Goal: Task Accomplishment & Management: Use online tool/utility

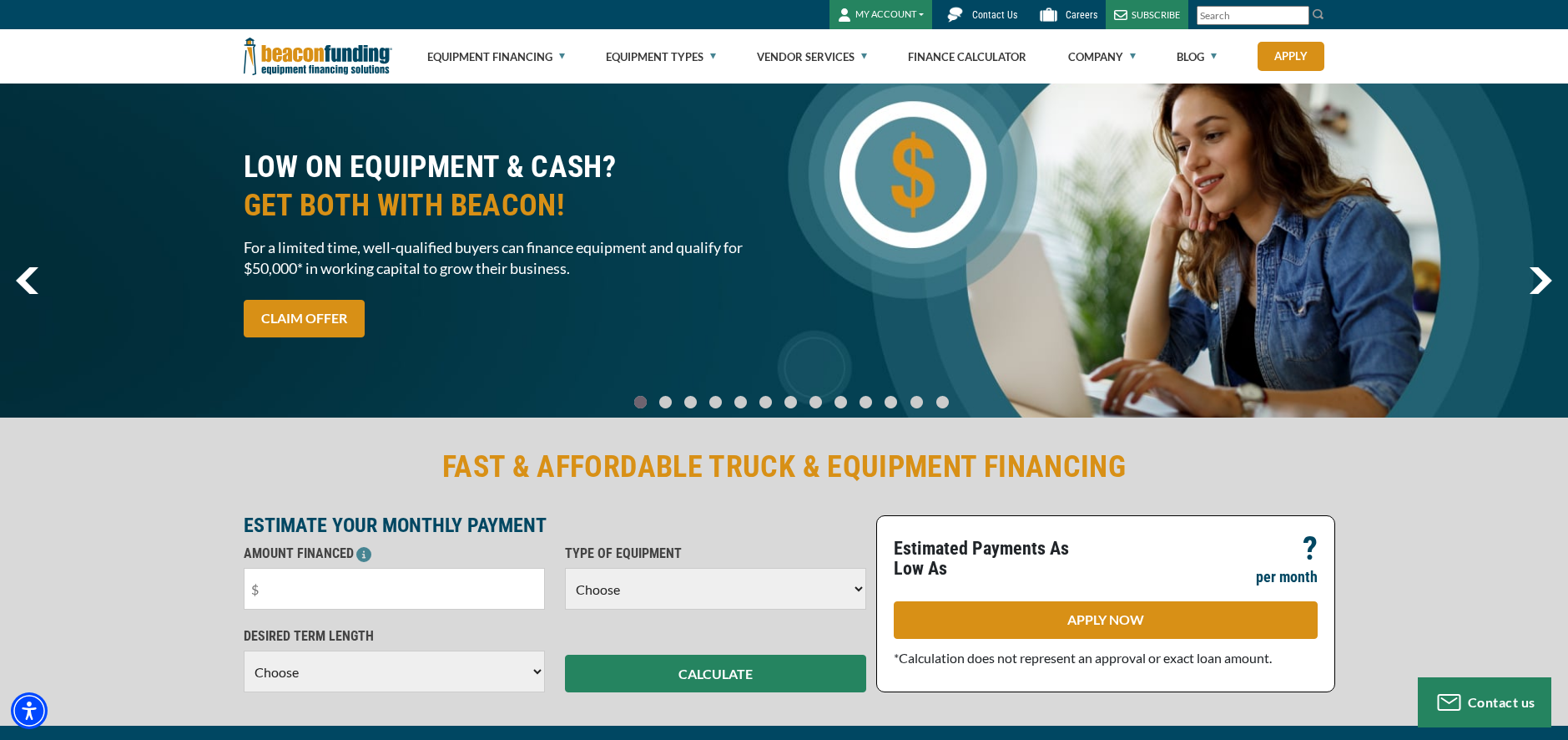
click at [899, 15] on button "MY ACCOUNT" at bounding box center [881, 15] width 103 height 29
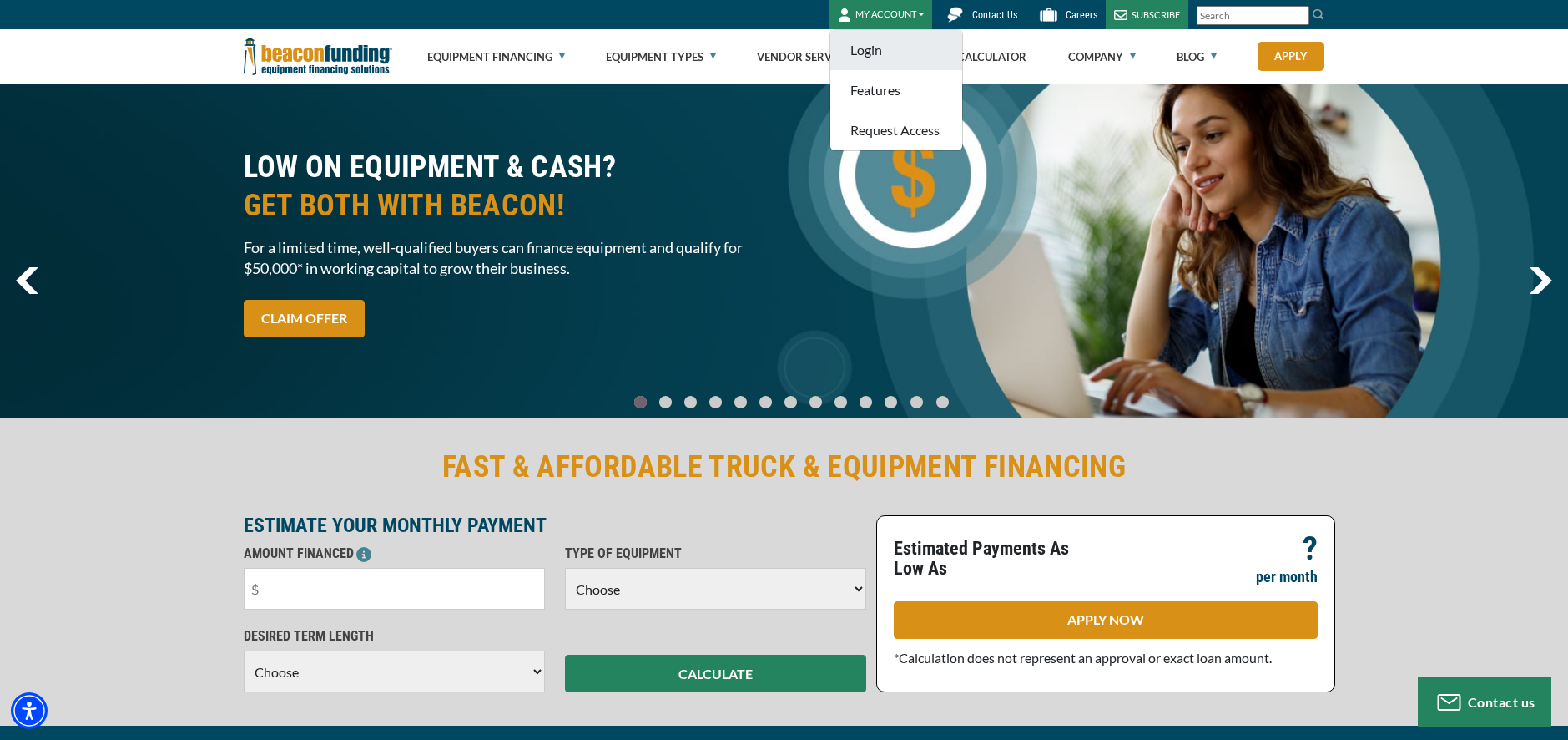
click at [871, 51] on link "Login" at bounding box center [896, 50] width 132 height 40
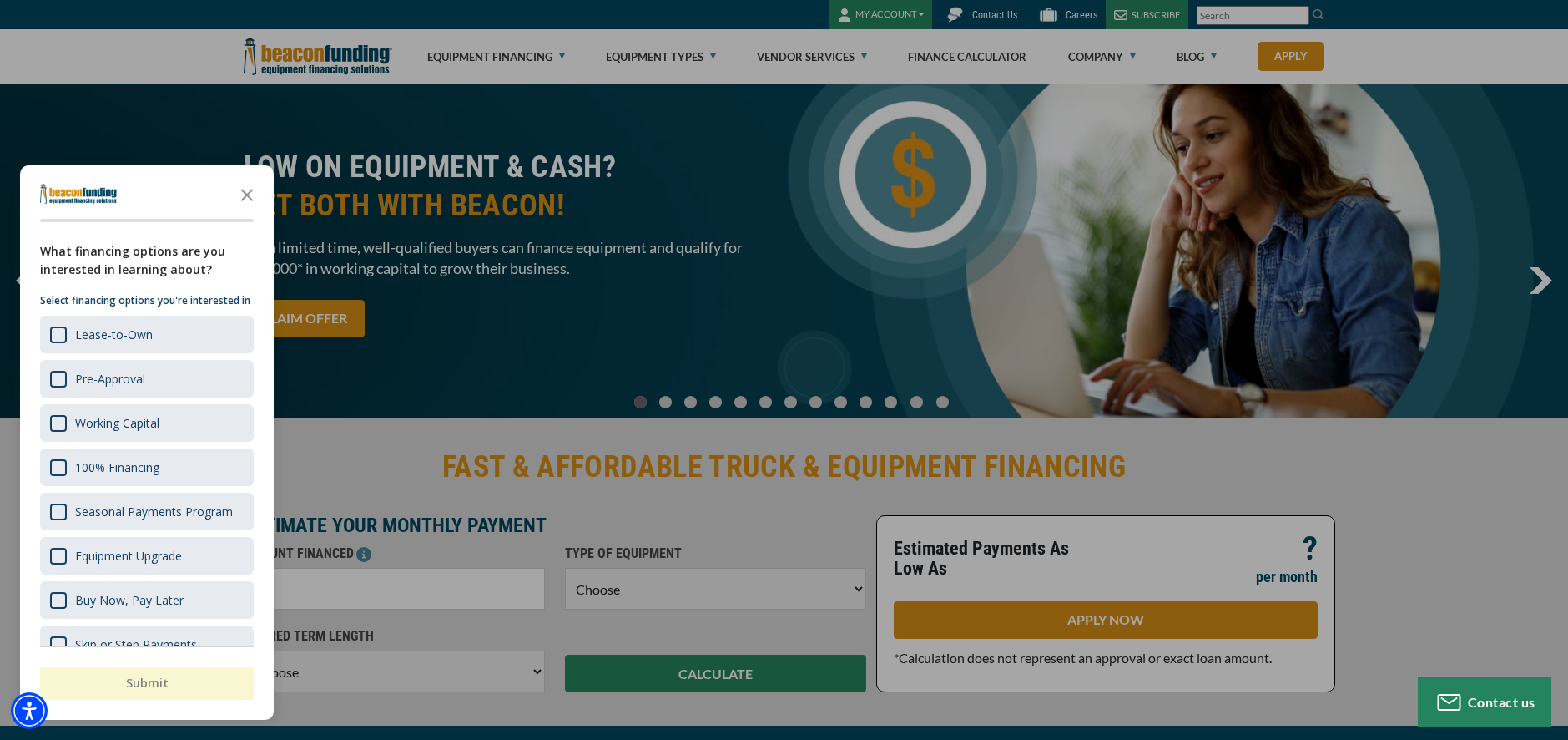
click at [404, 388] on div "button" at bounding box center [784, 370] width 1568 height 740
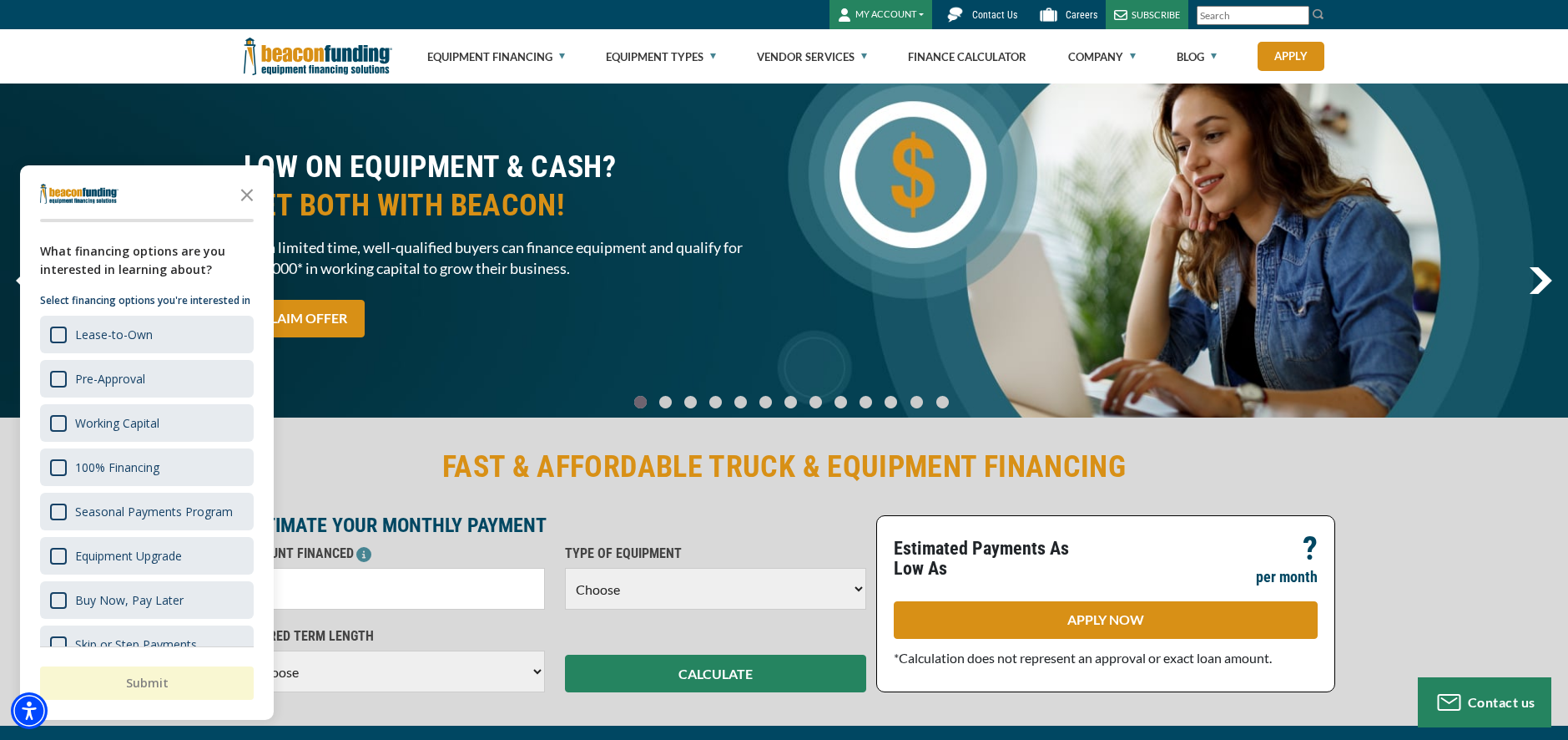
click at [357, 465] on h2 "FAST & AFFORDABLE TRUCK & EQUIPMENT FINANCING" at bounding box center [784, 466] width 1082 height 38
click at [241, 192] on icon "Close the survey" at bounding box center [246, 193] width 33 height 33
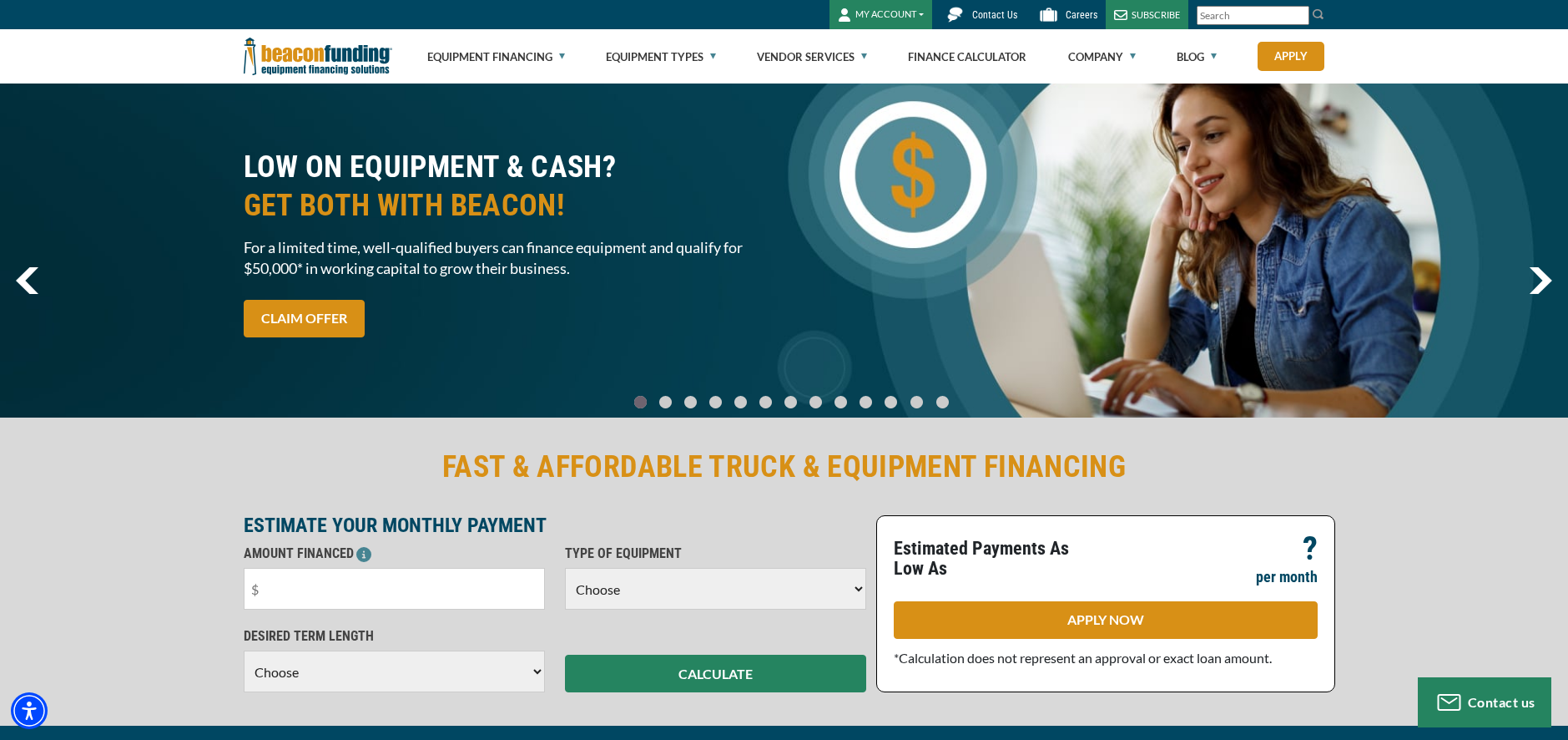
click at [1545, 281] on img "next" at bounding box center [1541, 280] width 23 height 27
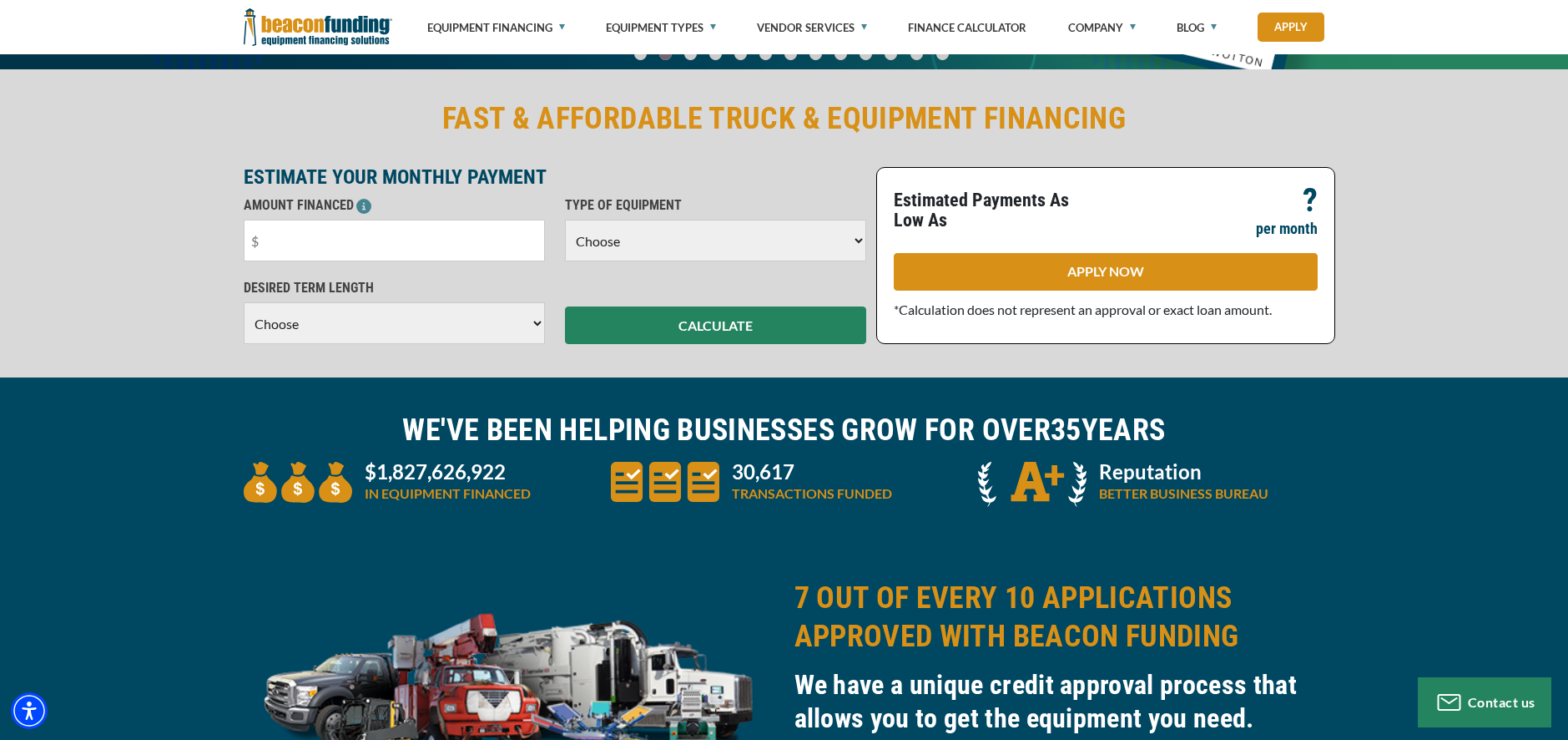
scroll to position [349, 0]
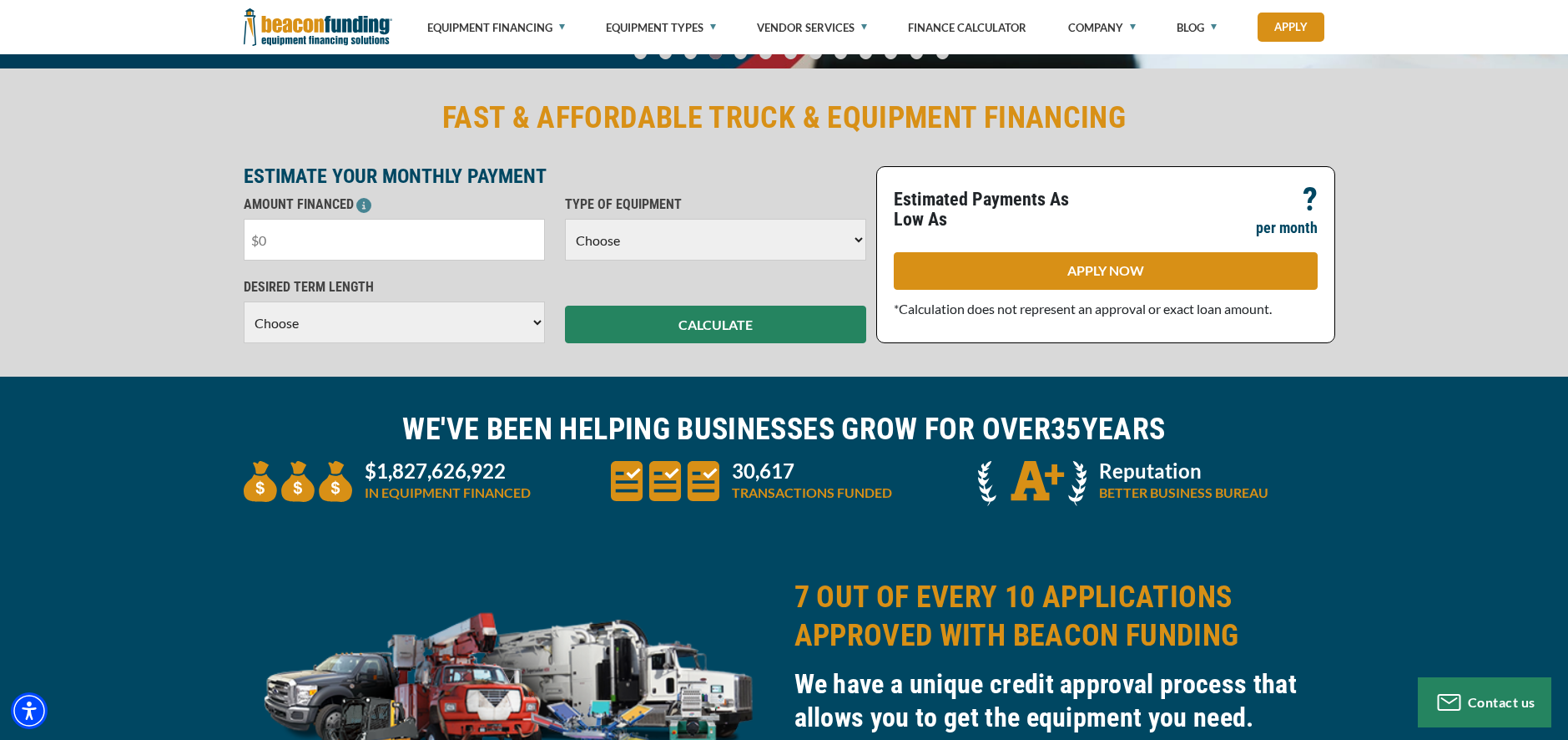
click at [416, 239] on input "text" at bounding box center [394, 240] width 301 height 42
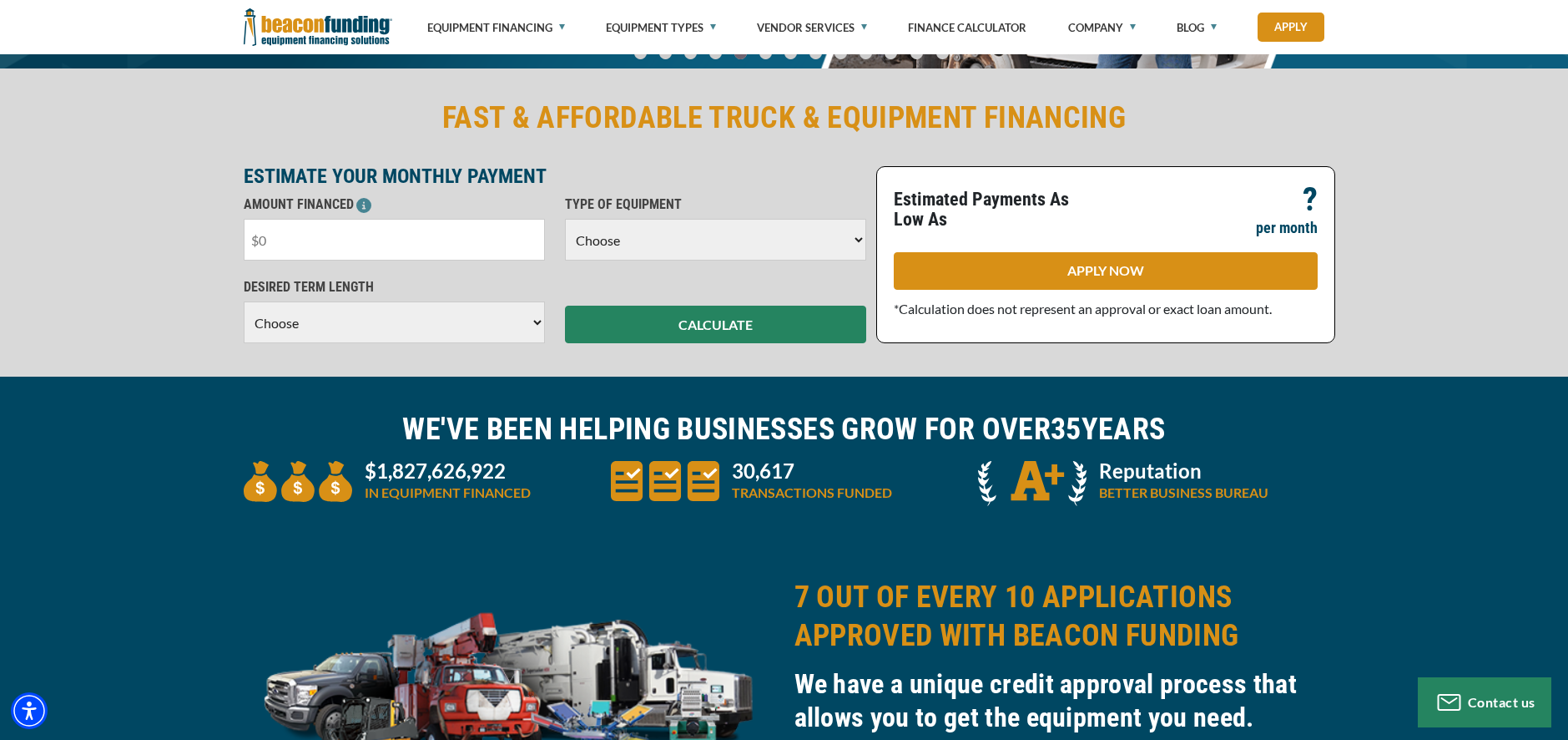
type input "$2"
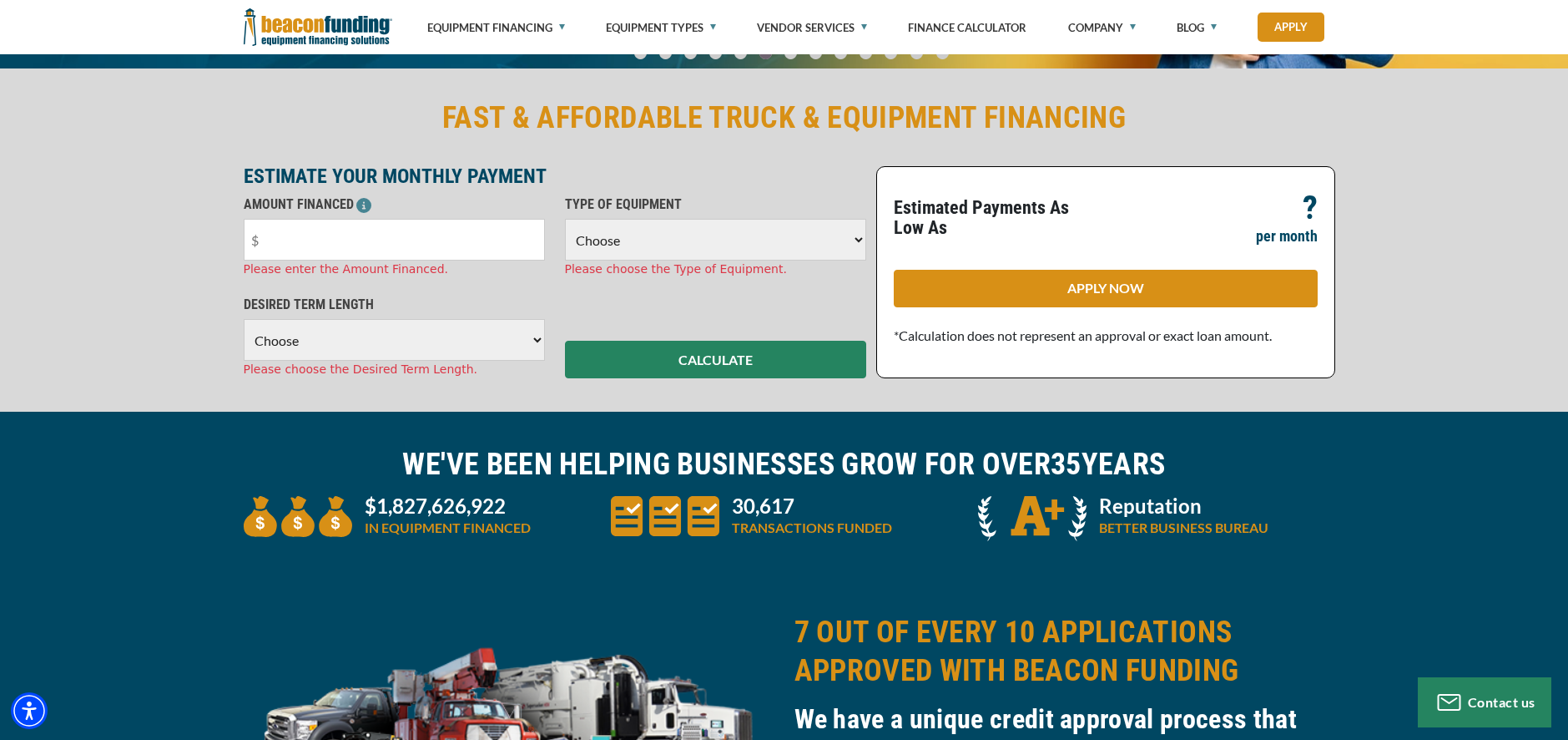
drag, startPoint x: 285, startPoint y: 238, endPoint x: 209, endPoint y: 238, distance: 76.0
click at [209, 238] on div "FAST & AFFORDABLE TRUCK & EQUIPMENT FINANCING ESTIMATE YOUR MONTHLY PAYMENT AMO…" at bounding box center [784, 238] width 1568 height 346
type input "$50,000"
